Goal: Communication & Community: Share content

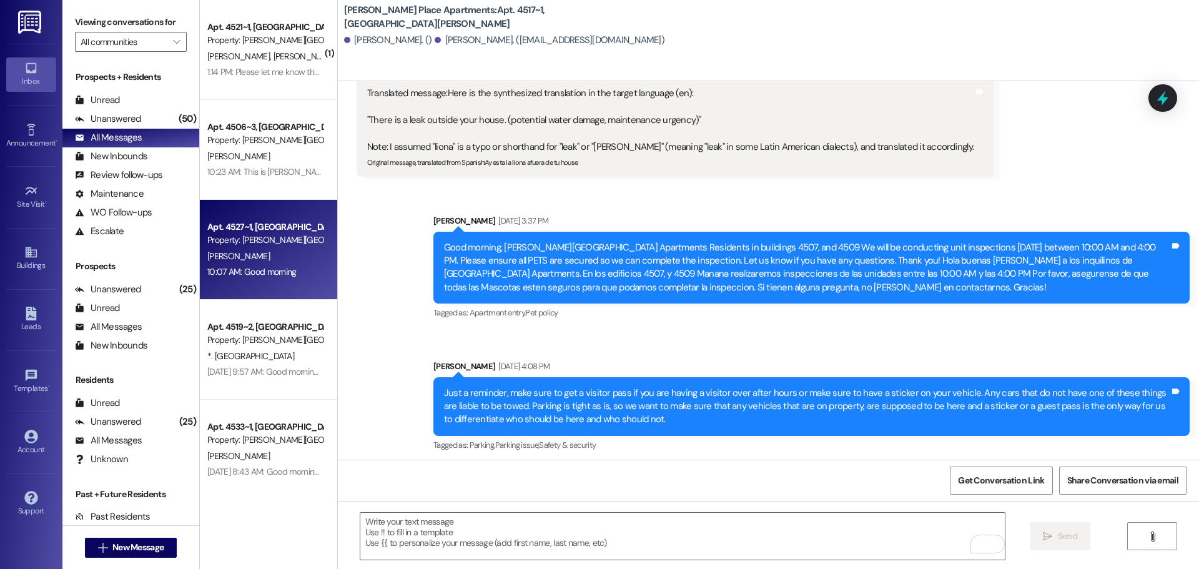
scroll to position [12490, 0]
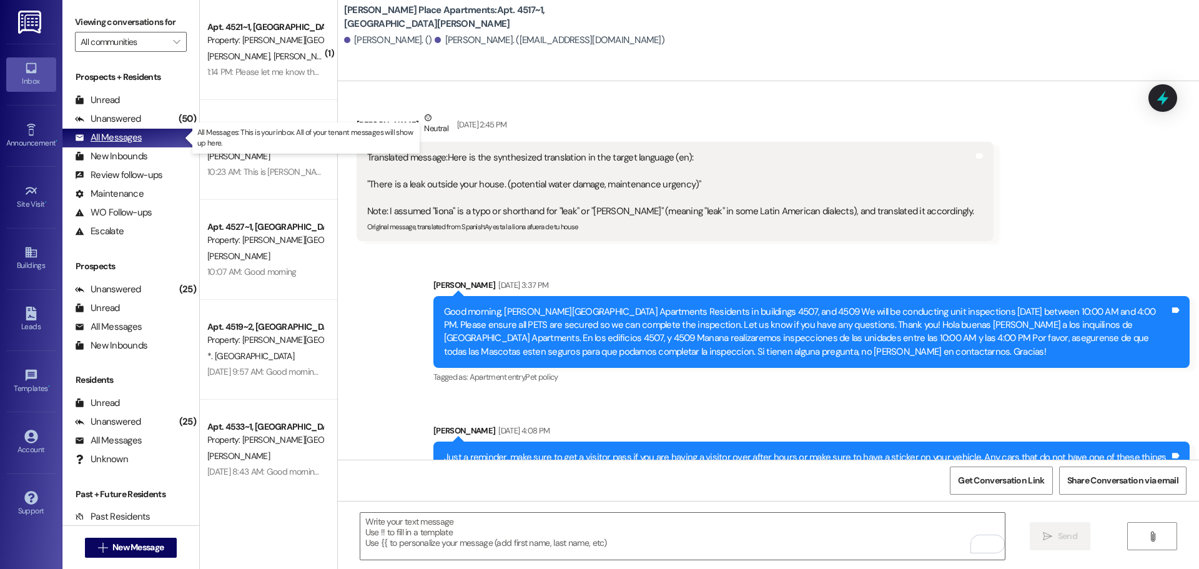
click at [109, 135] on div "All Messages" at bounding box center [108, 137] width 67 height 13
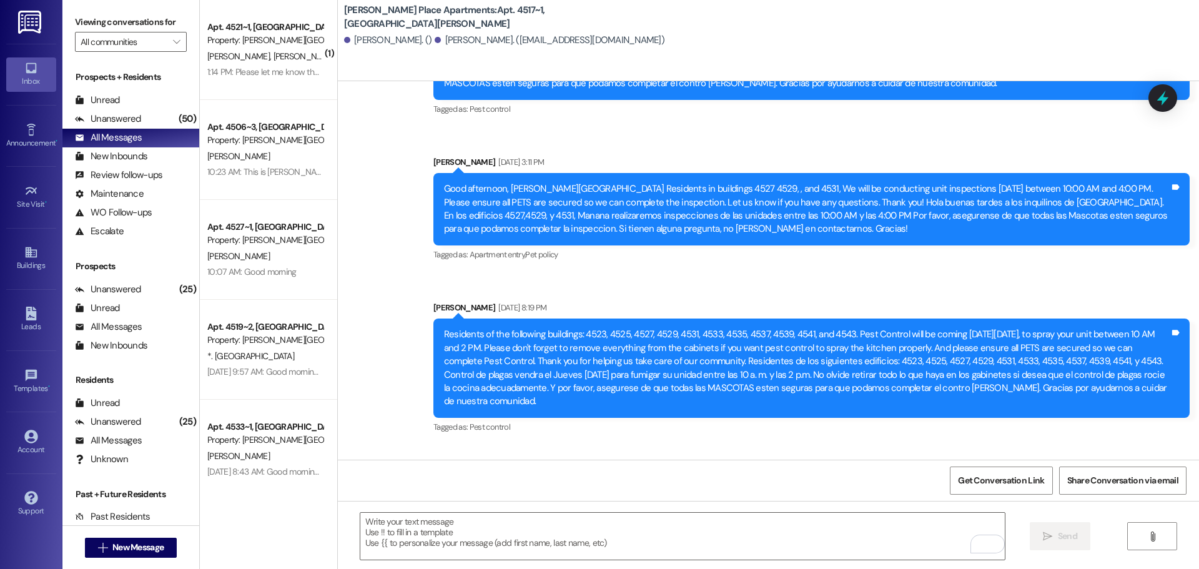
scroll to position [17819, 0]
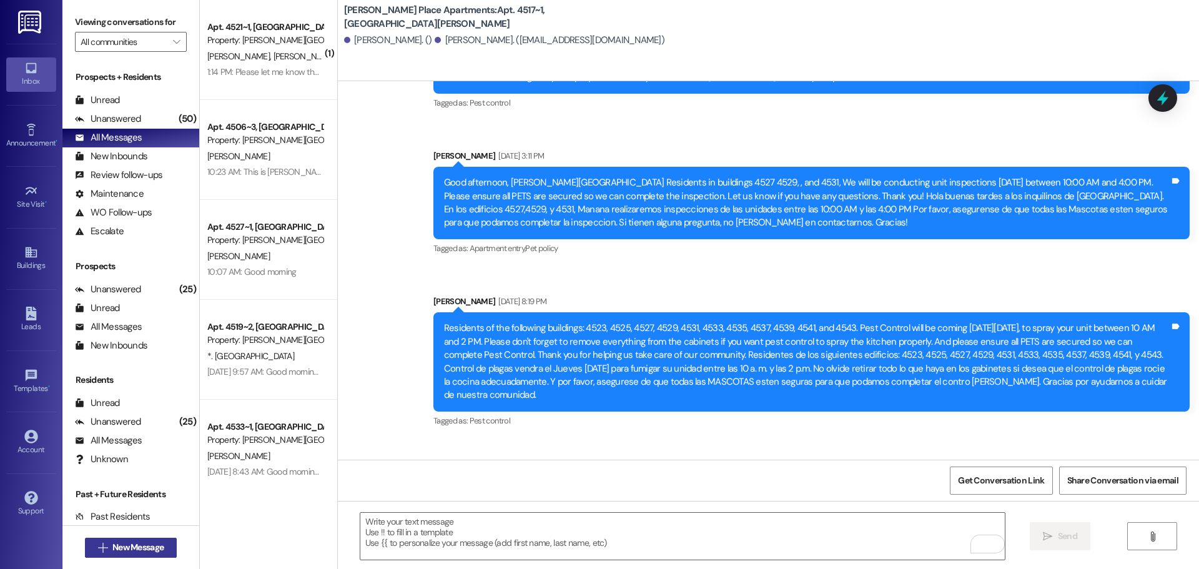
click at [124, 541] on span "New Message" at bounding box center [137, 547] width 51 height 13
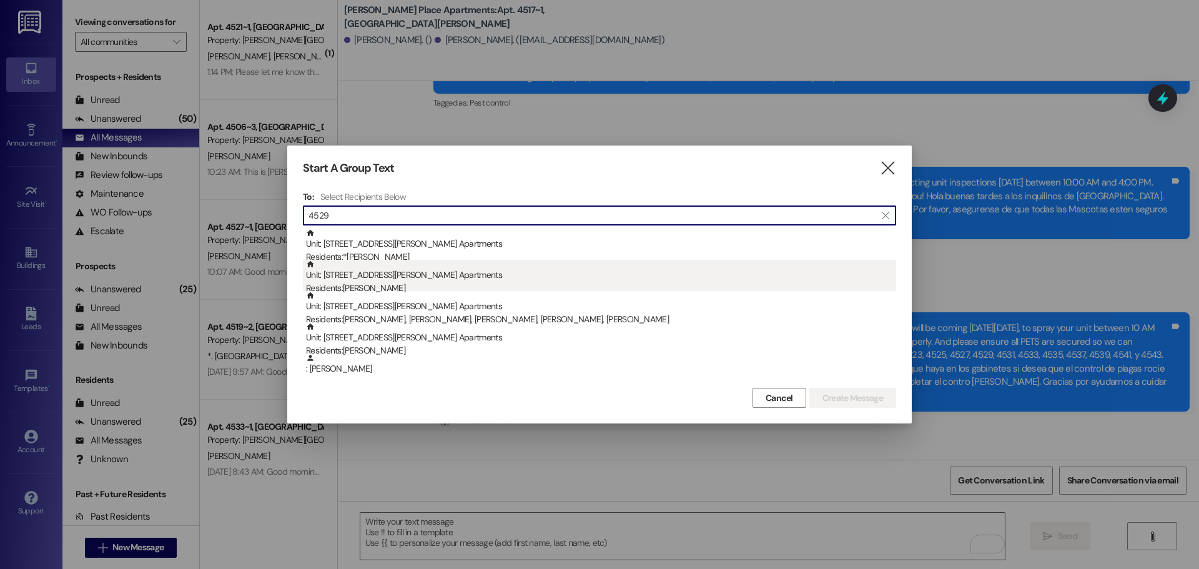
type input "4529"
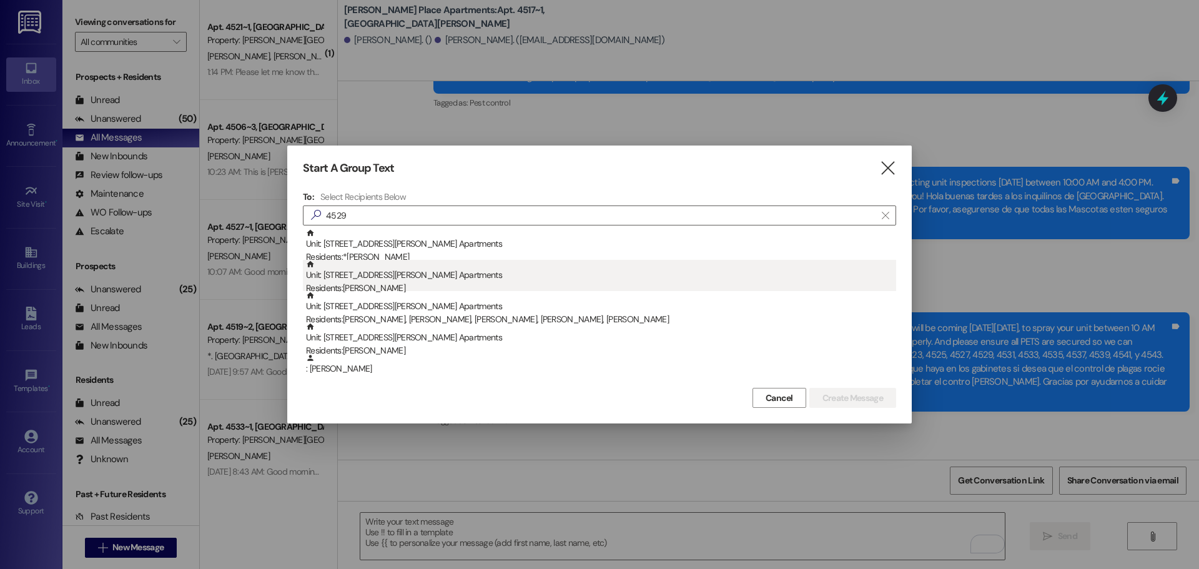
click at [366, 279] on div "Unit: 4529~2 - 1 [PERSON_NAME][GEOGRAPHIC_DATA] Apartments Residents: [PERSON_N…" at bounding box center [601, 278] width 590 height 36
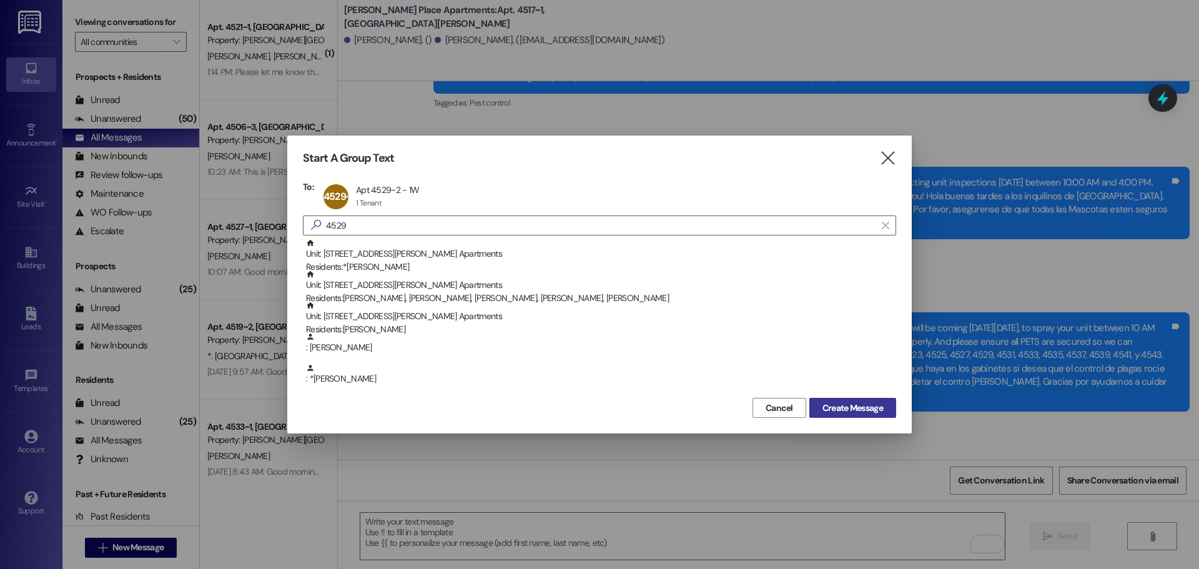
click at [826, 408] on span "Create Message" at bounding box center [853, 408] width 61 height 13
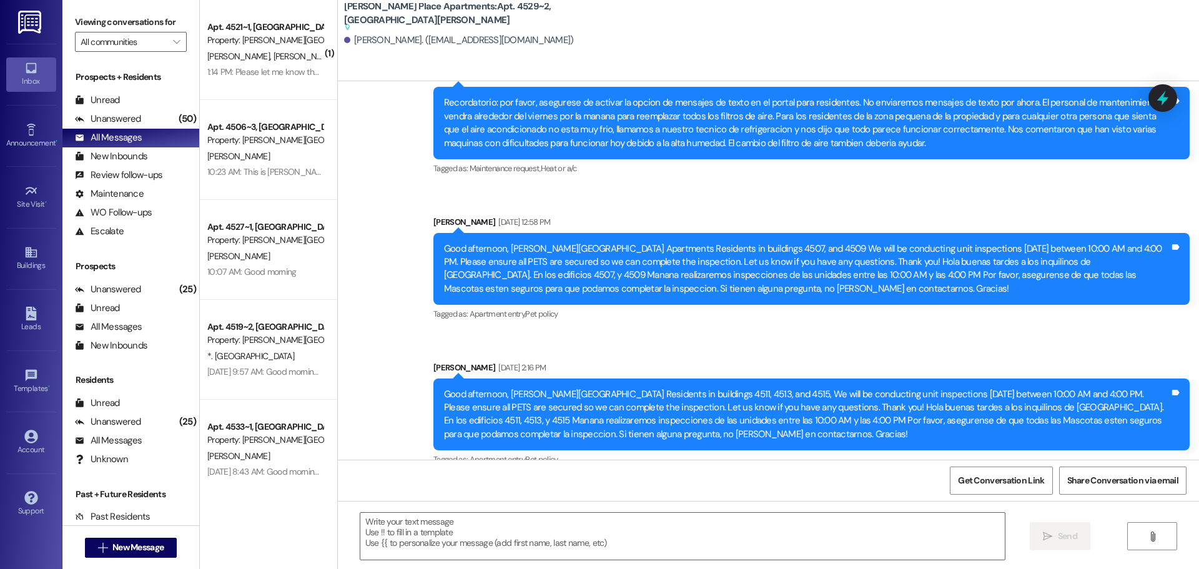
scroll to position [26914, 0]
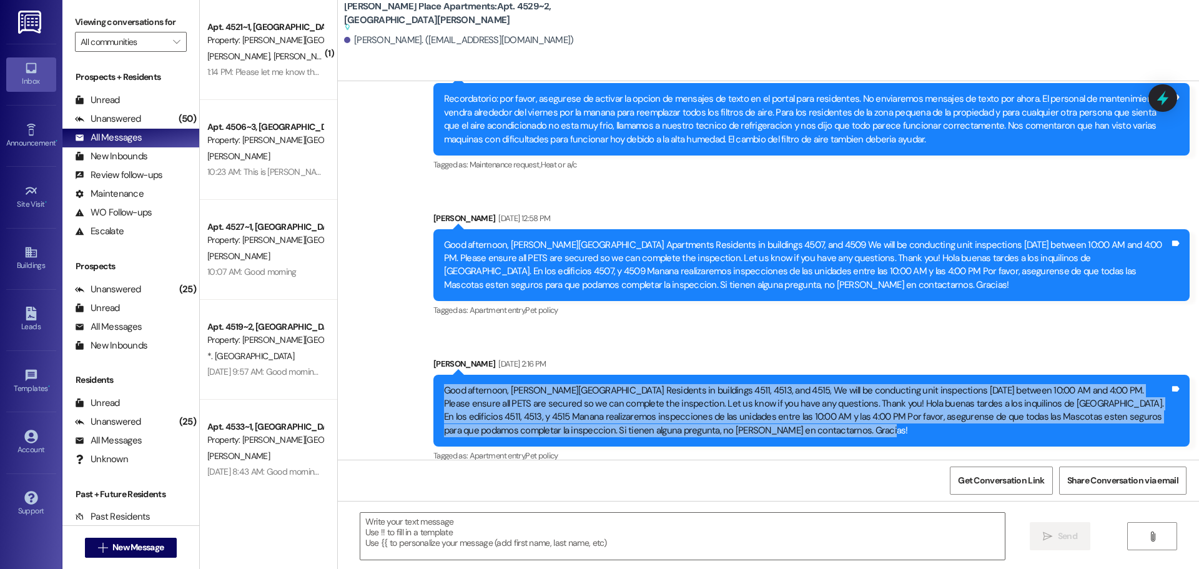
drag, startPoint x: 828, startPoint y: 327, endPoint x: 434, endPoint y: 282, distance: 396.6
click at [443, 384] on div "Good afternoon, [PERSON_NAME][GEOGRAPHIC_DATA] Residents in buildings 4511, 451…" at bounding box center [807, 411] width 728 height 54
copy div "Good afternoon, [PERSON_NAME][GEOGRAPHIC_DATA] Residents in buildings 4511, 451…"
click at [131, 554] on button " New Message" at bounding box center [131, 548] width 92 height 20
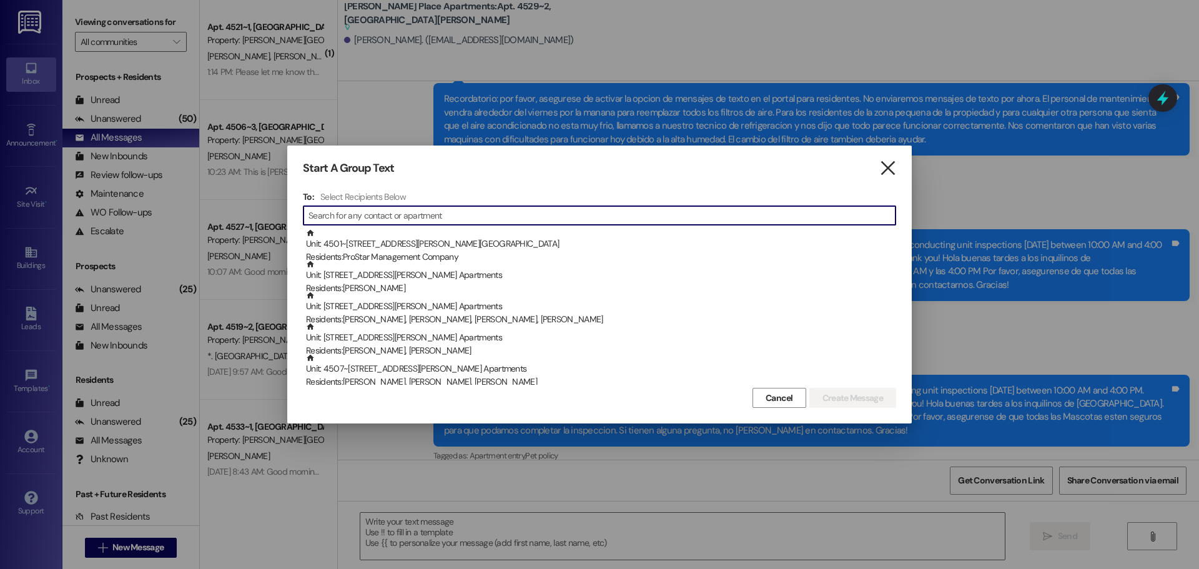
click at [882, 166] on icon "" at bounding box center [887, 168] width 17 height 13
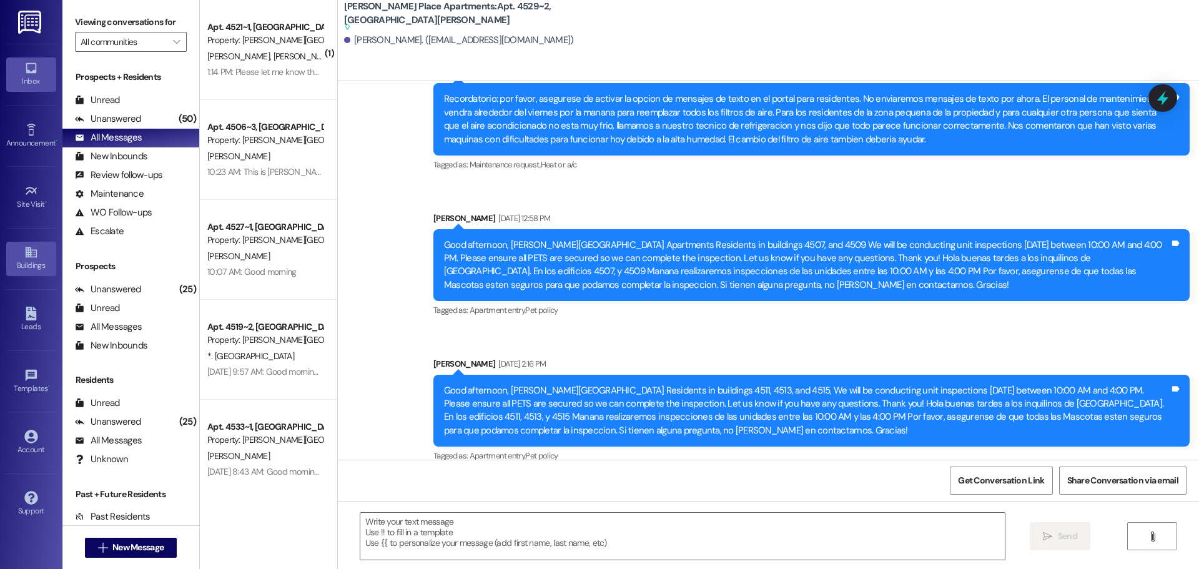
click at [34, 252] on icon at bounding box center [31, 252] width 14 height 14
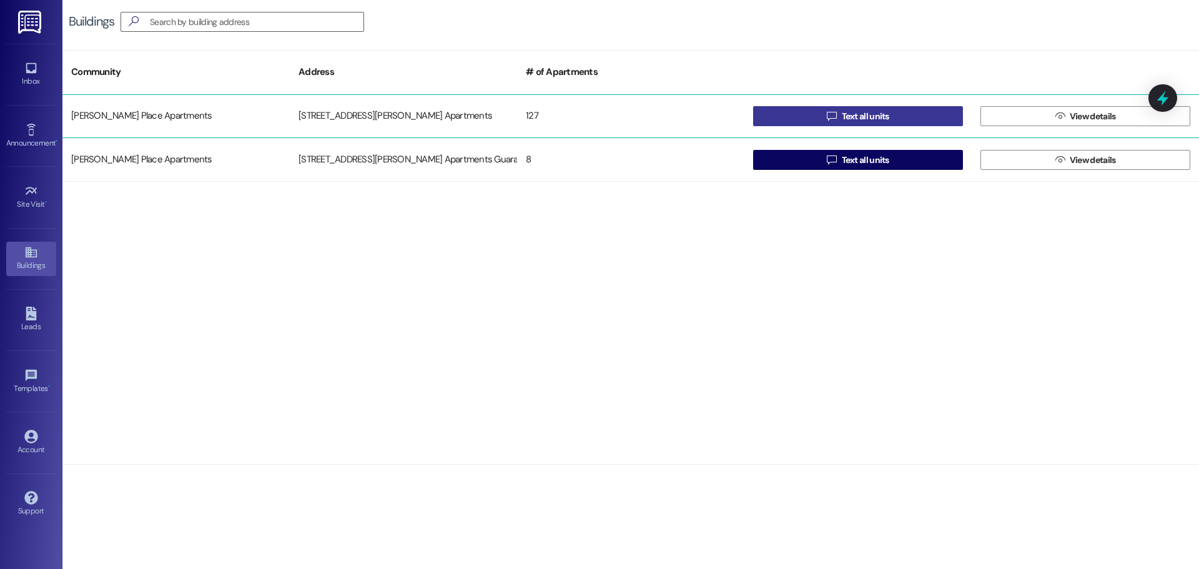
click at [838, 114] on span " Text all units" at bounding box center [857, 116] width 67 height 19
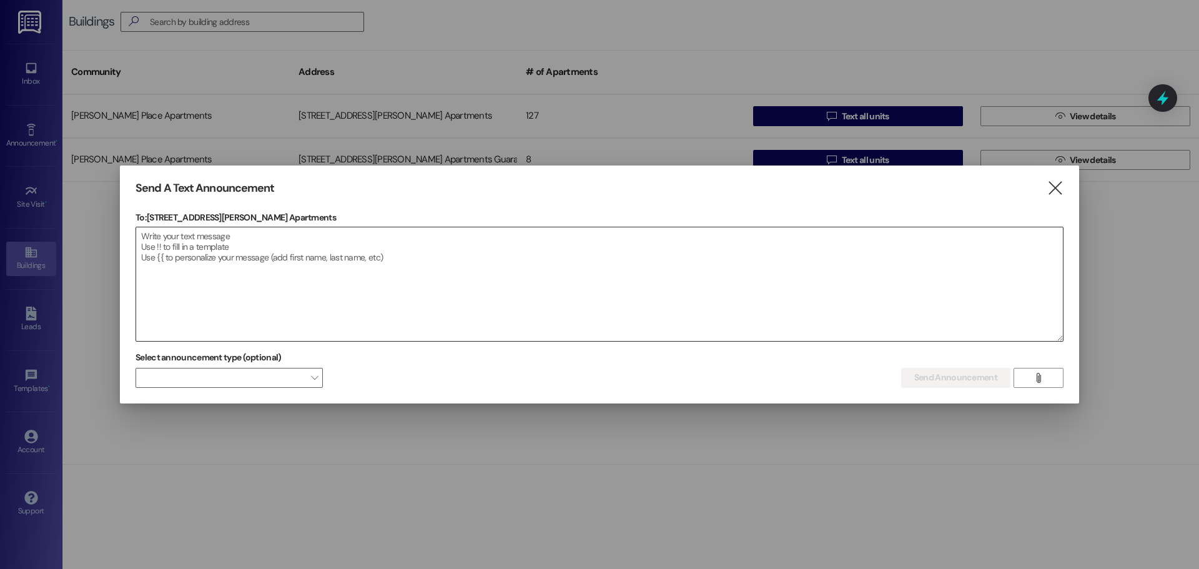
click at [153, 239] on textarea at bounding box center [599, 284] width 927 height 114
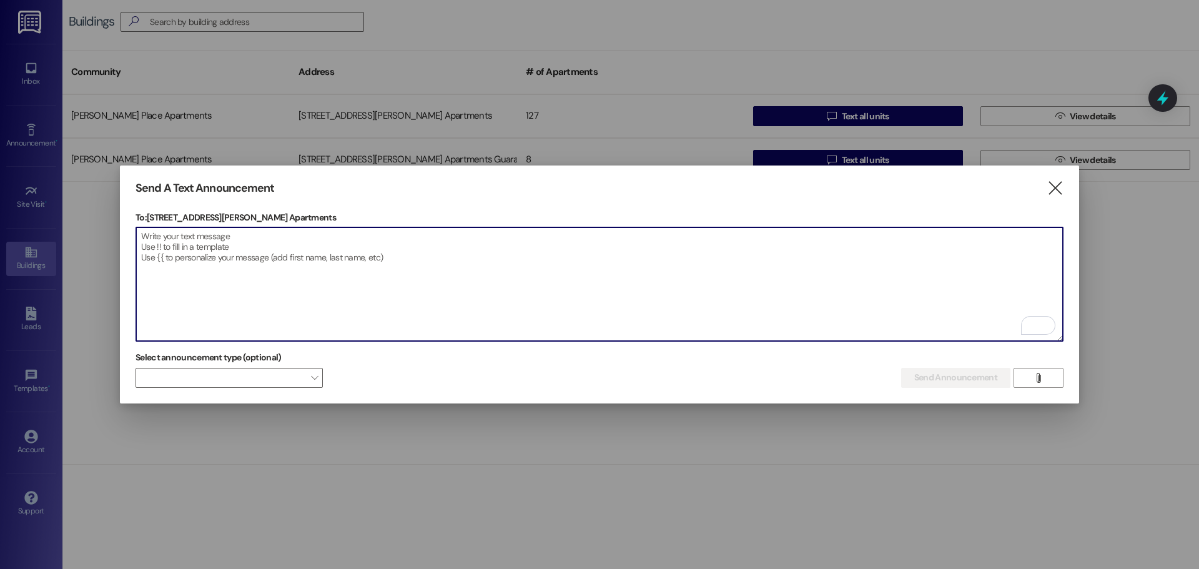
paste textarea "Good afternoon, [PERSON_NAME][GEOGRAPHIC_DATA] Residents in buildings 4511, 451…"
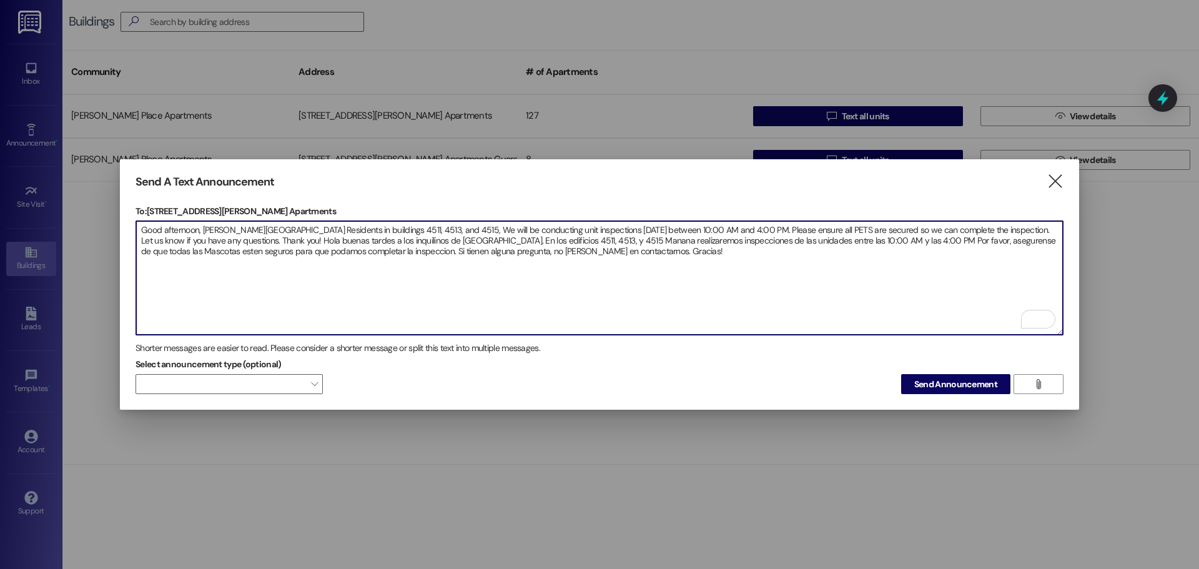
click at [425, 227] on textarea "Good afternoon, [PERSON_NAME][GEOGRAPHIC_DATA] Residents in buildings 4511, 451…" at bounding box center [599, 278] width 927 height 114
click at [470, 227] on textarea "Good afternoon, [PERSON_NAME][GEOGRAPHIC_DATA] Residents in buildings 4533, 453…" at bounding box center [599, 278] width 927 height 114
click at [635, 237] on textarea "Good afternoon, [PERSON_NAME][GEOGRAPHIC_DATA] Residents in buildings 4533, 453…" at bounding box center [599, 278] width 927 height 114
click at [668, 238] on textarea "Good afternoon, [PERSON_NAME][GEOGRAPHIC_DATA] Residents in buildings 4533, 453…" at bounding box center [599, 278] width 927 height 114
click at [709, 252] on textarea "Good afternoon, [PERSON_NAME][GEOGRAPHIC_DATA] Residents in buildings 4533, 453…" at bounding box center [599, 278] width 927 height 114
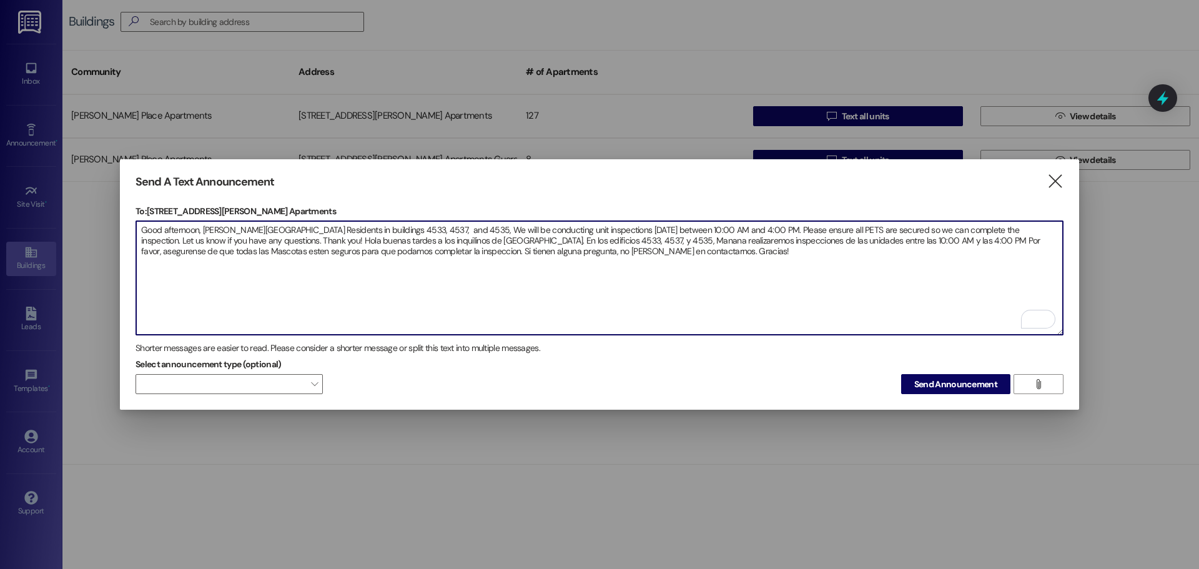
drag, startPoint x: 668, startPoint y: 252, endPoint x: 142, endPoint y: 227, distance: 527.1
click at [142, 227] on textarea "Good afternoon, [PERSON_NAME][GEOGRAPHIC_DATA] Residents in buildings 4533, 453…" at bounding box center [599, 278] width 927 height 114
click at [713, 278] on textarea "Good afternoon, [PERSON_NAME][GEOGRAPHIC_DATA] Residents in buildings 4533, 453…" at bounding box center [599, 278] width 927 height 114
type textarea "Good afternoon, [PERSON_NAME][GEOGRAPHIC_DATA] Residents in buildings 4533, 453…"
click at [947, 382] on span "Send Announcement" at bounding box center [955, 384] width 83 height 13
